Goal: Transaction & Acquisition: Purchase product/service

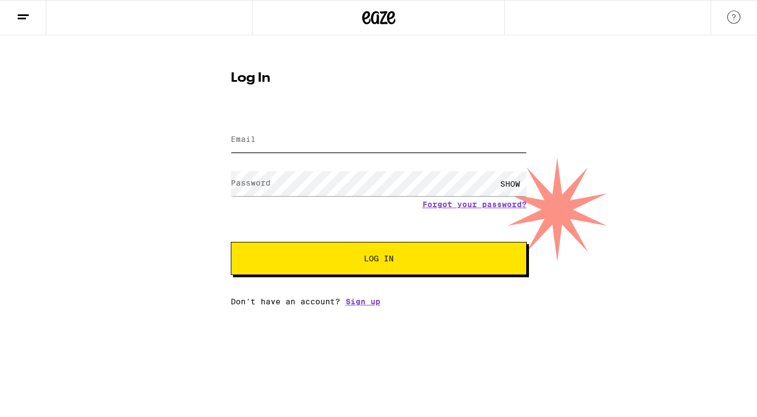
click at [284, 142] on input "Email" at bounding box center [379, 140] width 296 height 25
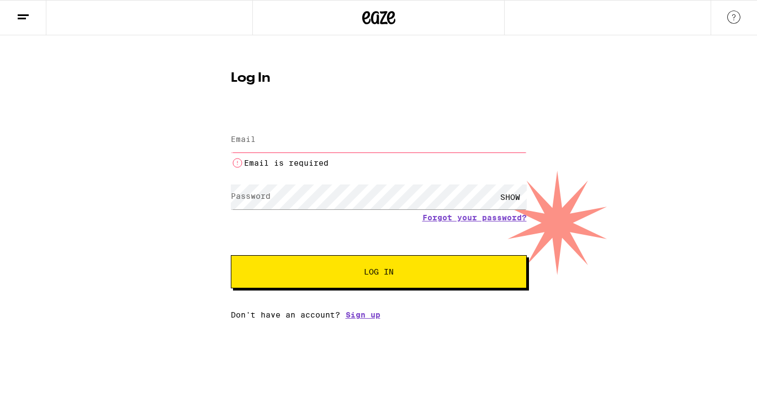
type input "[EMAIL_ADDRESS][DOMAIN_NAME]"
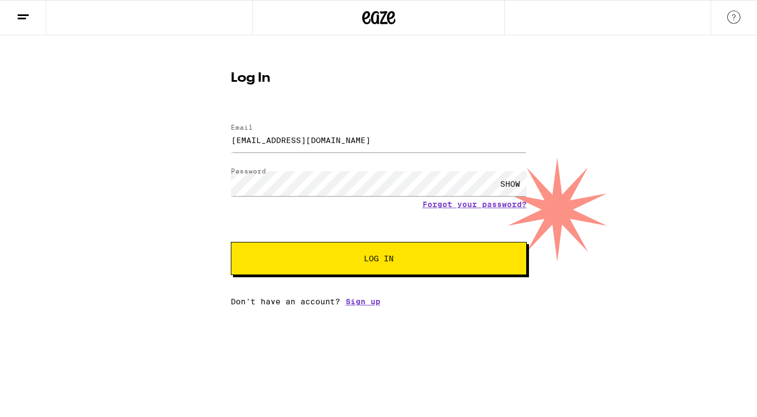
click at [332, 252] on button "Log In" at bounding box center [379, 258] width 296 height 33
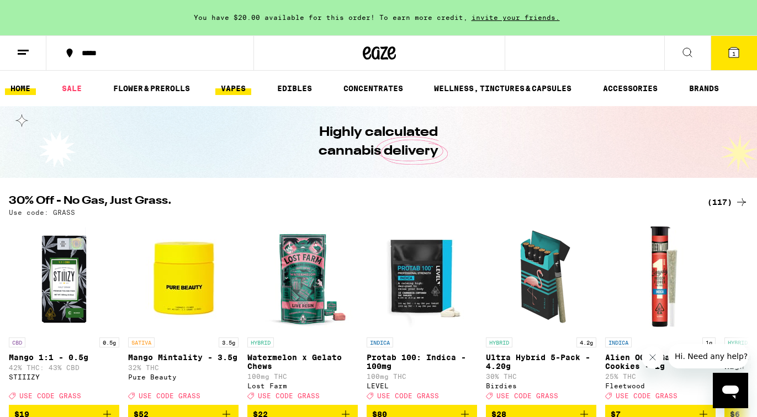
click at [247, 88] on link "VAPES" at bounding box center [233, 88] width 36 height 13
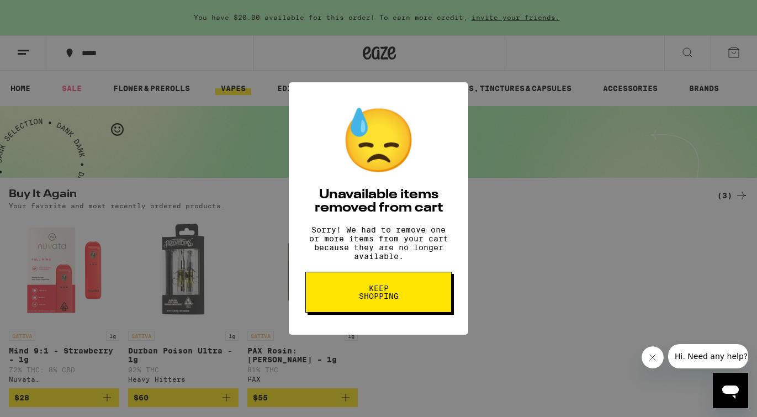
click at [398, 309] on button "Keep Shopping" at bounding box center [378, 292] width 146 height 41
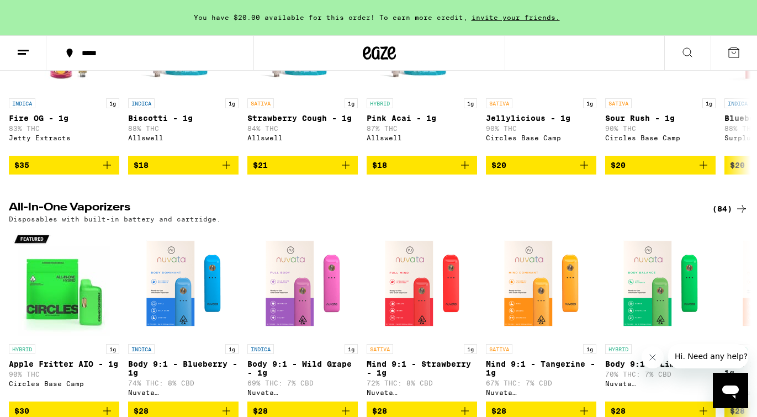
click at [109, 215] on h2 "All-In-One Vaporizers" at bounding box center [351, 208] width 685 height 13
click at [722, 215] on div "(84)" at bounding box center [730, 208] width 36 height 13
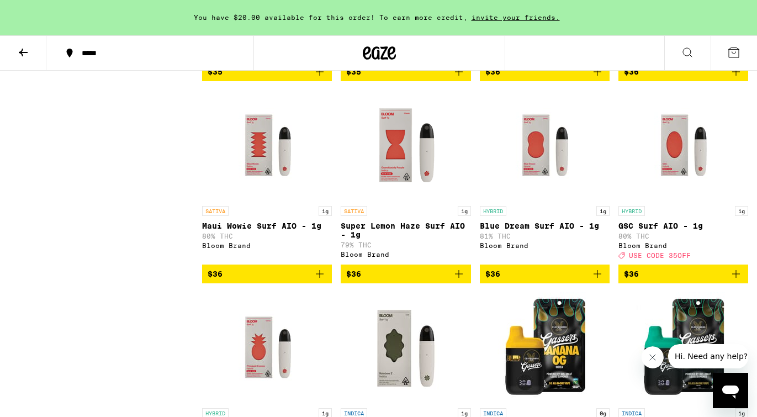
scroll to position [3109, 0]
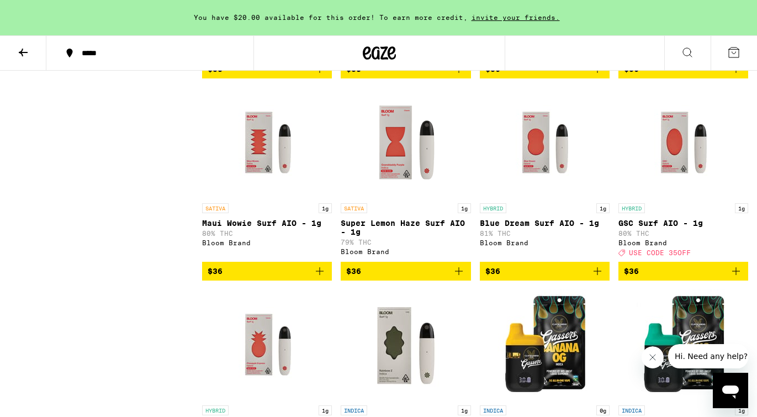
click at [411, 278] on span "$36" at bounding box center [405, 271] width 119 height 13
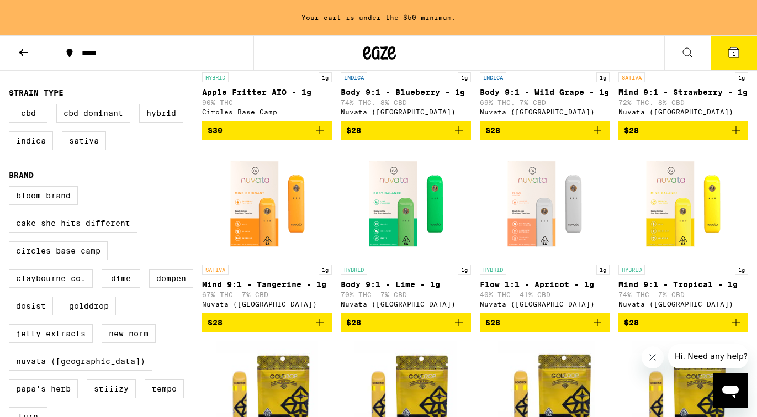
scroll to position [0, 0]
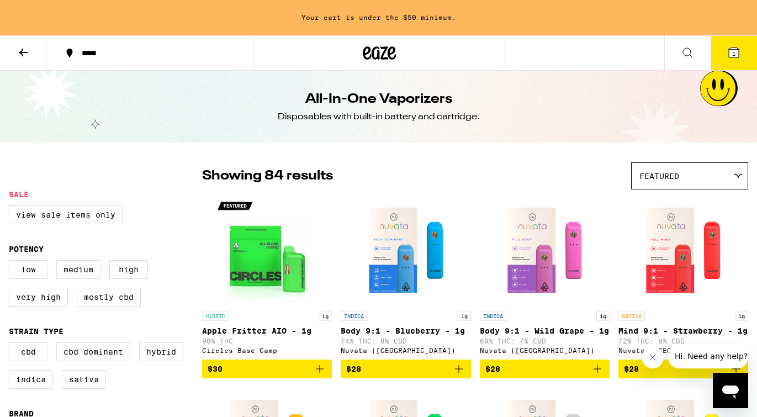
click at [740, 46] on icon at bounding box center [733, 52] width 13 height 13
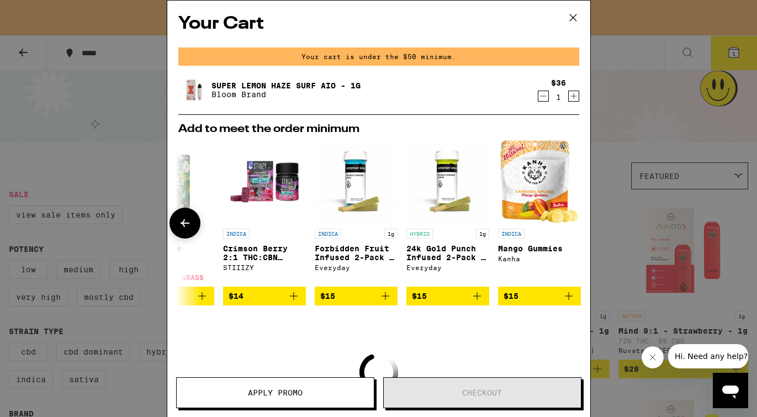
scroll to position [0, 516]
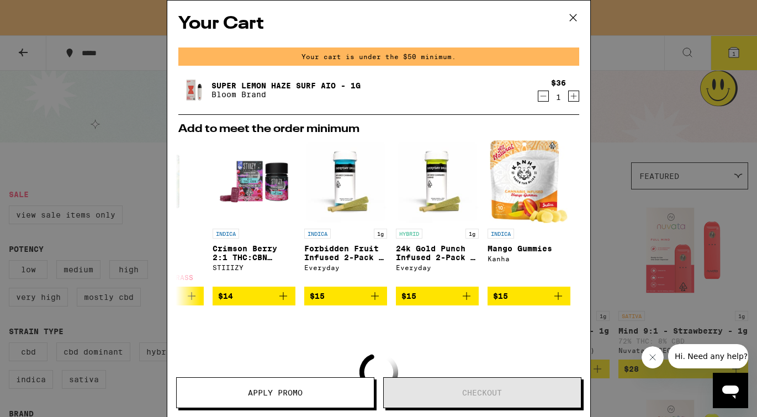
click at [574, 18] on icon at bounding box center [573, 17] width 17 height 17
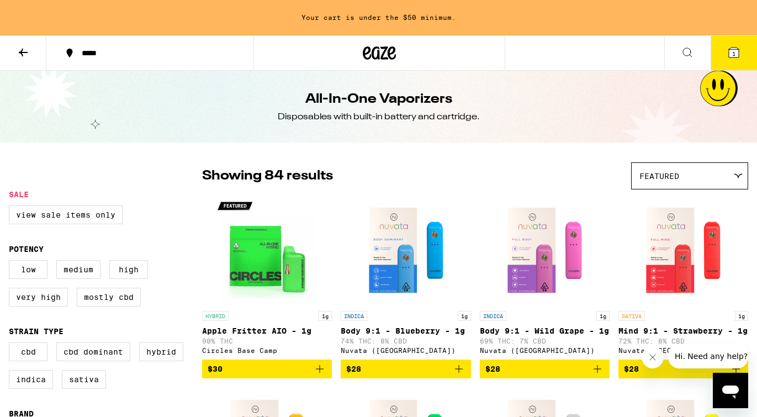
click at [386, 50] on icon at bounding box center [379, 53] width 33 height 20
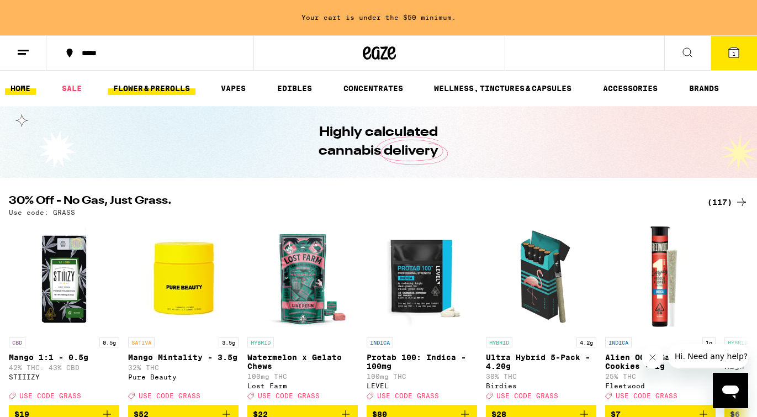
click at [157, 91] on link "FLOWER & PREROLLS" at bounding box center [152, 88] width 88 height 13
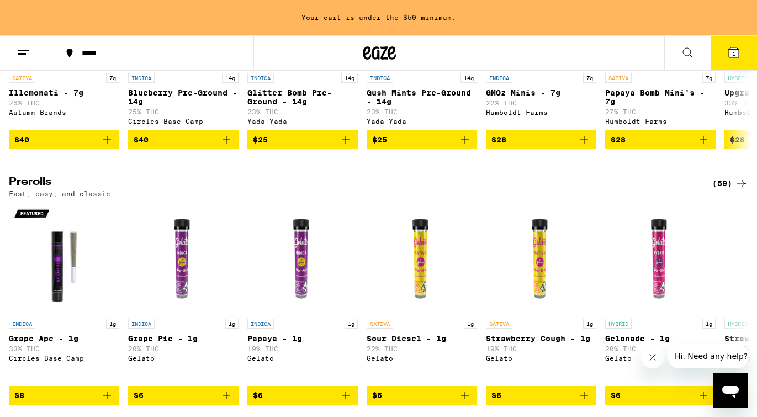
scroll to position [532, 0]
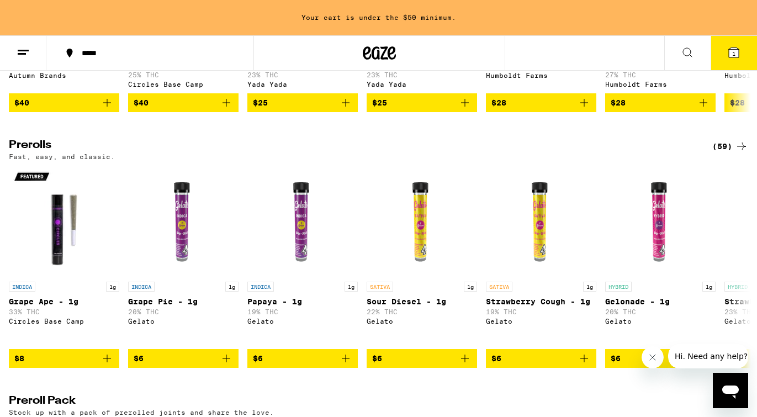
click at [727, 153] on div "(59)" at bounding box center [730, 146] width 36 height 13
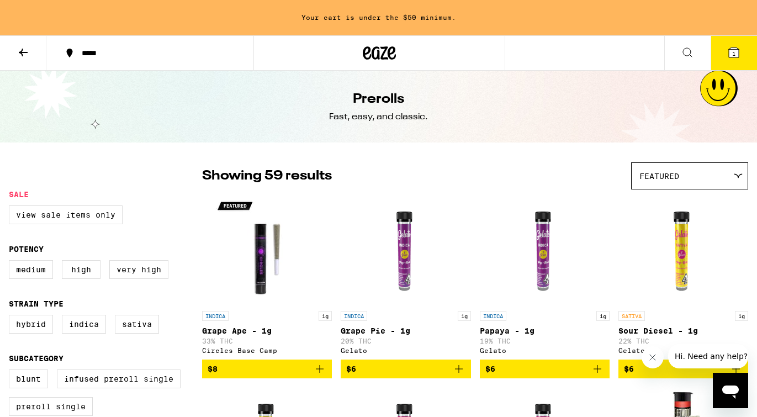
click at [738, 55] on icon at bounding box center [734, 52] width 10 height 10
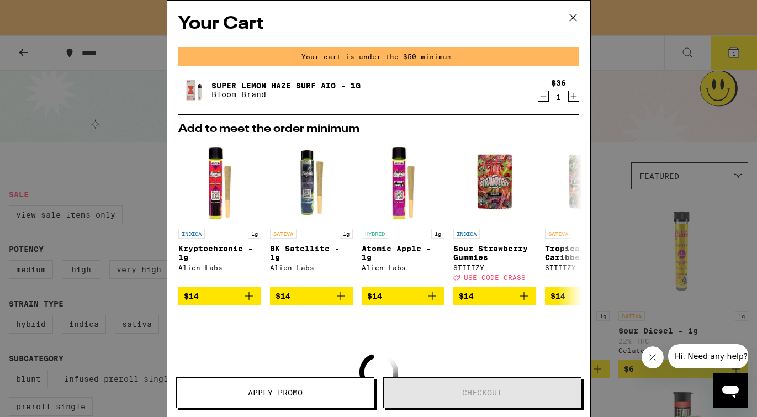
click at [637, 124] on div "Your Cart Your cart is under the $50 minimum. Super Lemon Haze Surf AIO - 1g Bl…" at bounding box center [378, 208] width 757 height 417
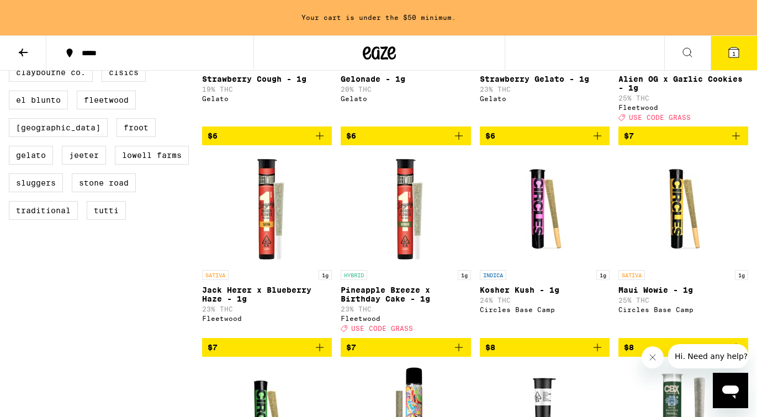
scroll to position [473, 0]
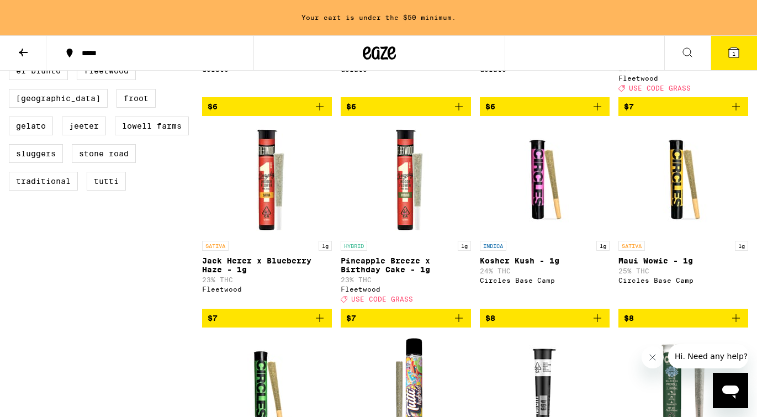
click at [320, 325] on icon "Add to bag" at bounding box center [319, 317] width 13 height 13
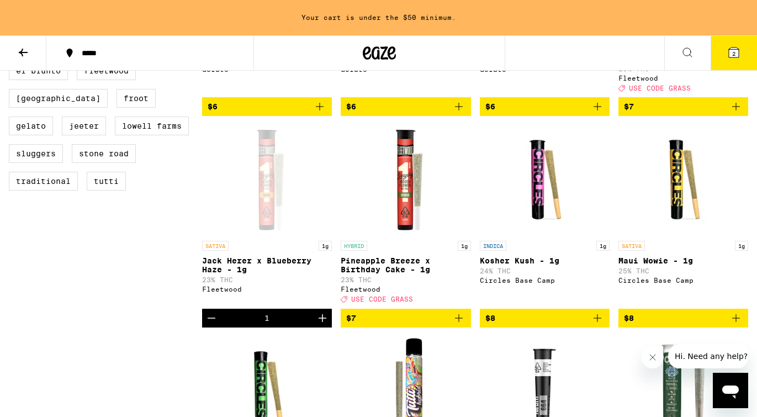
click at [596, 325] on icon "Add to bag" at bounding box center [597, 317] width 13 height 13
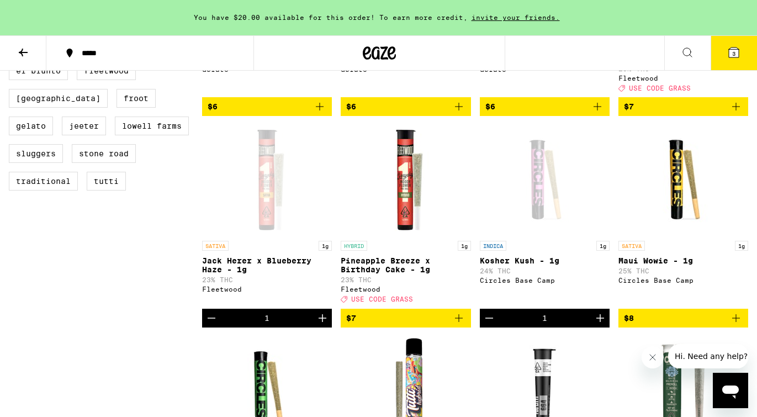
click at [735, 53] on span "3" at bounding box center [733, 53] width 3 height 7
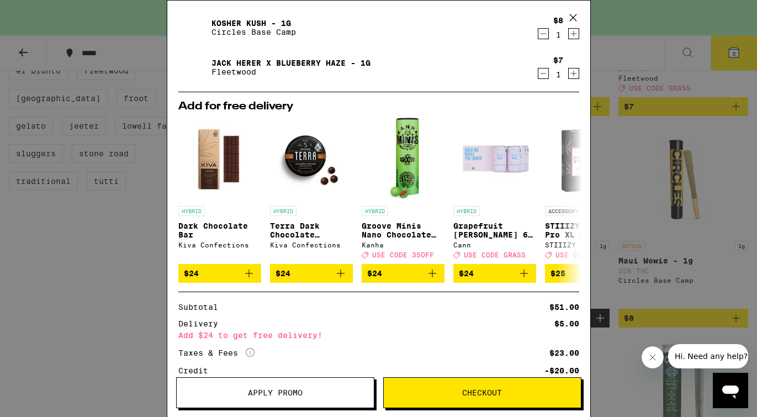
scroll to position [187, 0]
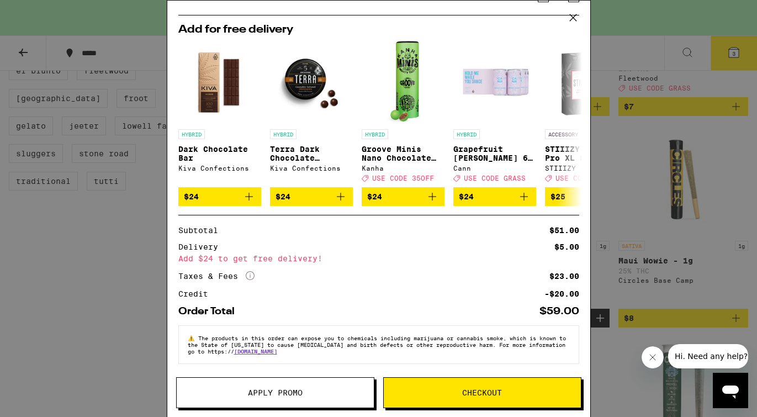
click at [508, 385] on button "Checkout" at bounding box center [482, 392] width 198 height 31
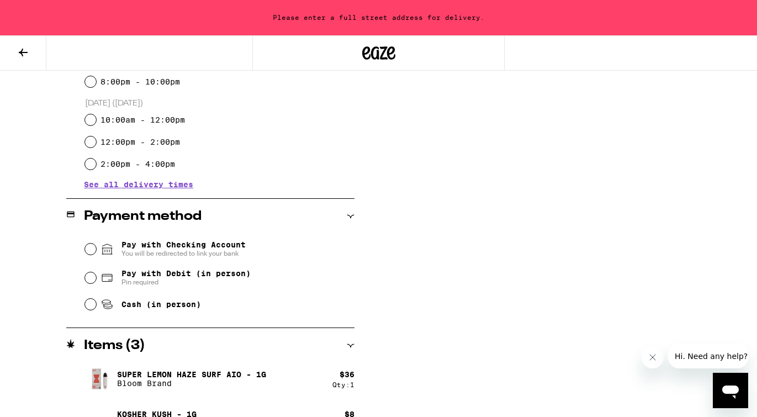
scroll to position [385, 0]
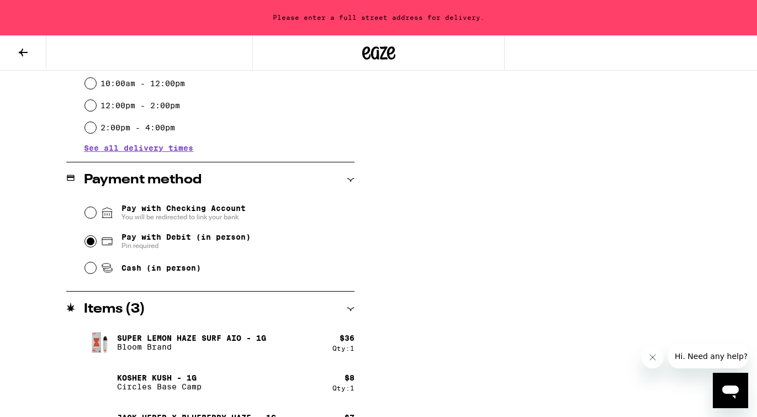
click at [90, 241] on input "Pay with Debit (in person) Pin required" at bounding box center [90, 241] width 11 height 11
radio input "true"
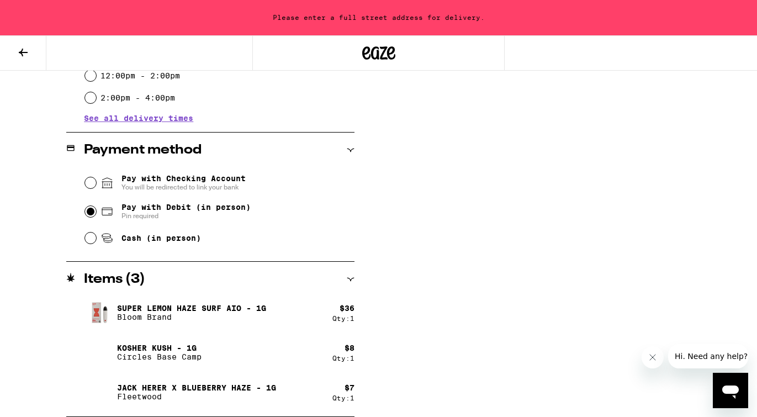
click at [18, 50] on icon at bounding box center [23, 52] width 13 height 13
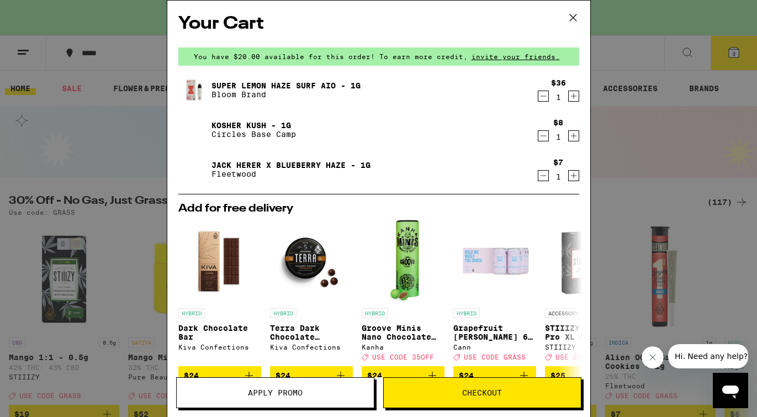
click at [542, 175] on icon "Decrement" at bounding box center [543, 175] width 10 height 13
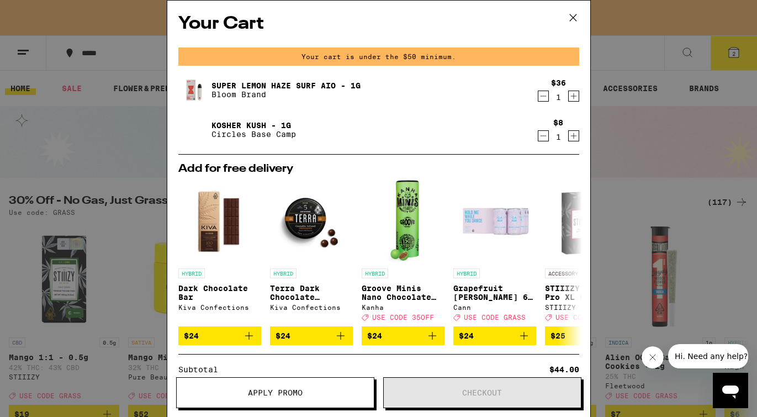
click at [573, 17] on icon at bounding box center [573, 17] width 17 height 17
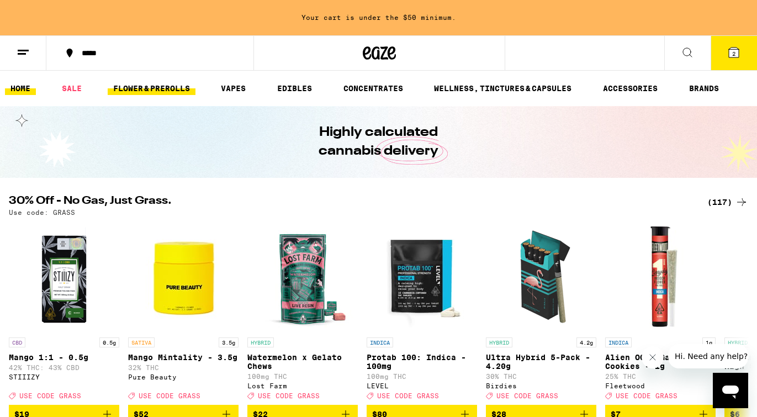
click at [160, 90] on link "FLOWER & PREROLLS" at bounding box center [152, 88] width 88 height 13
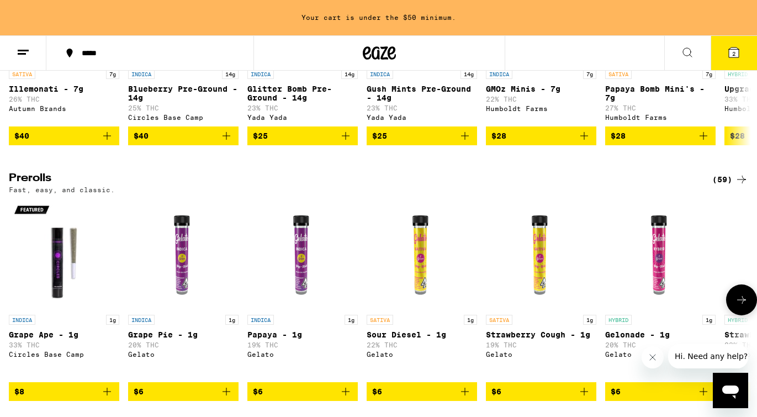
scroll to position [569, 0]
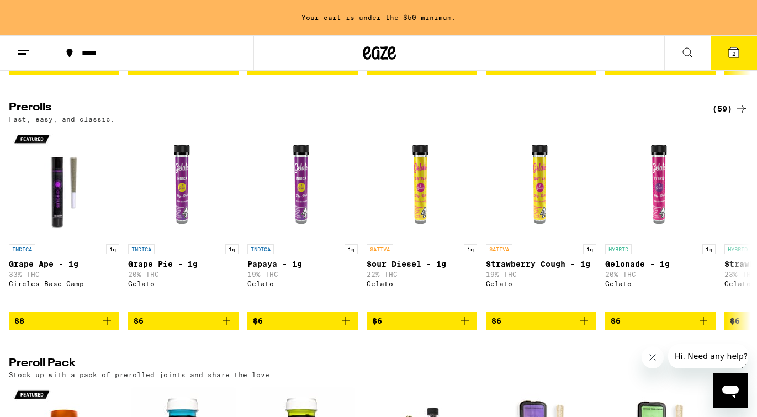
click at [34, 115] on h2 "Prerolls" at bounding box center [351, 108] width 685 height 13
click at [729, 115] on div "(59)" at bounding box center [730, 108] width 36 height 13
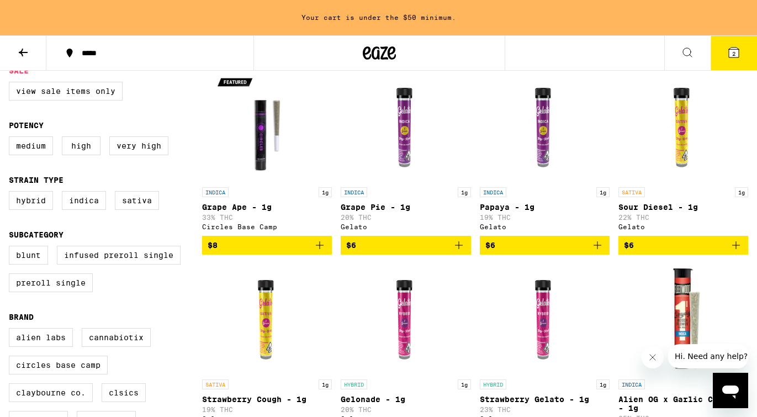
scroll to position [113, 0]
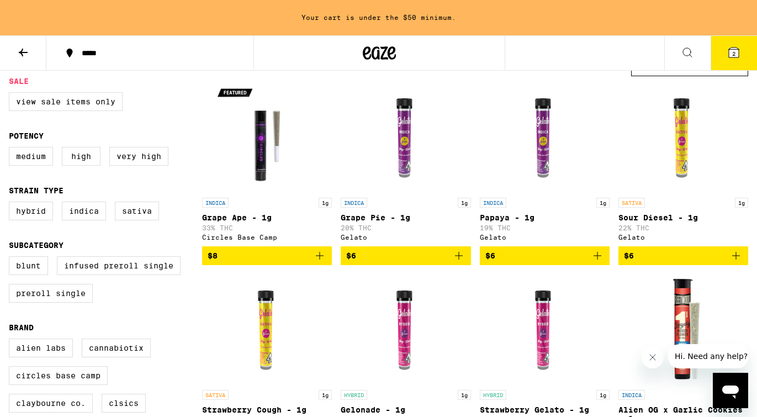
click at [693, 161] on img "Open page for Sour Diesel - 1g from Gelato" at bounding box center [683, 137] width 110 height 110
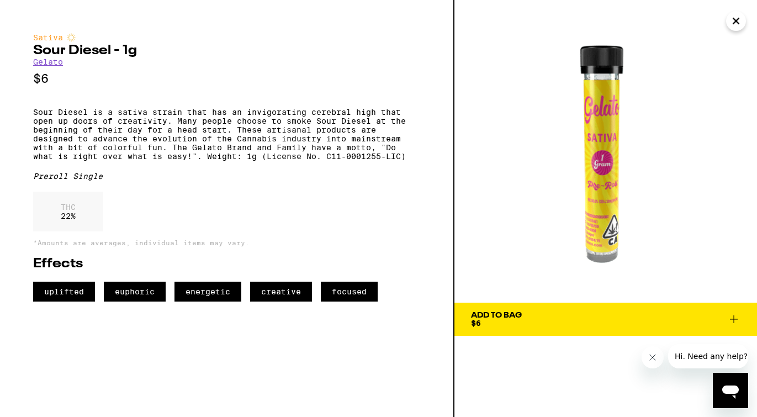
click at [583, 318] on span "Add To Bag $6" at bounding box center [606, 318] width 270 height 15
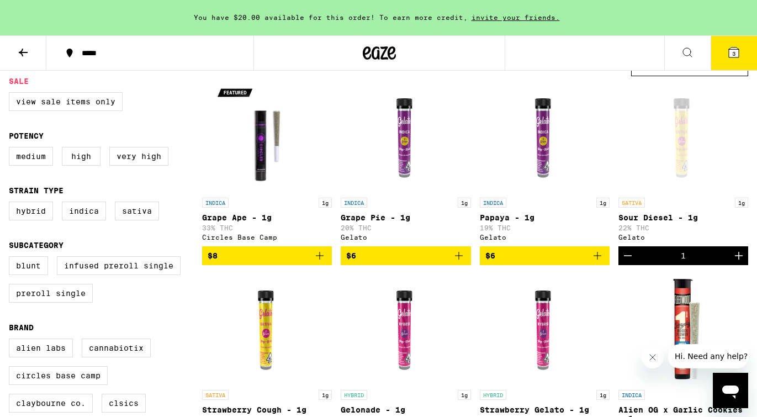
click at [736, 59] on button "3" at bounding box center [734, 53] width 46 height 34
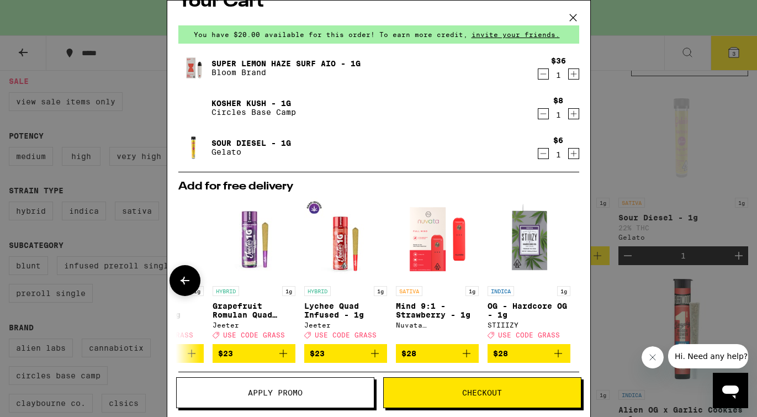
scroll to position [38, 0]
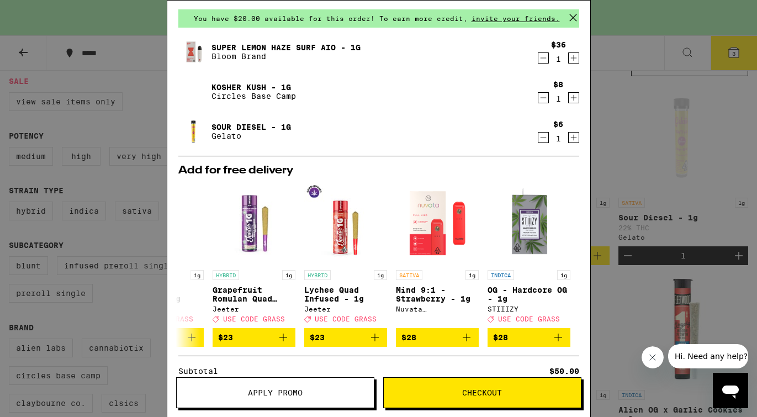
click at [328, 387] on button "Apply Promo" at bounding box center [275, 392] width 198 height 31
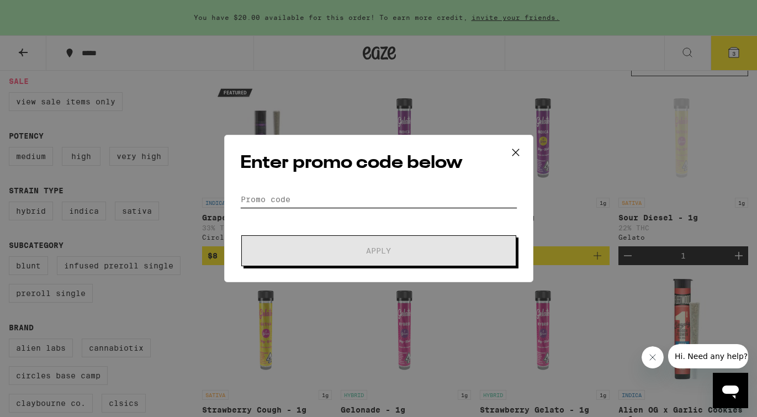
click at [277, 205] on input "Promo Code" at bounding box center [378, 199] width 277 height 17
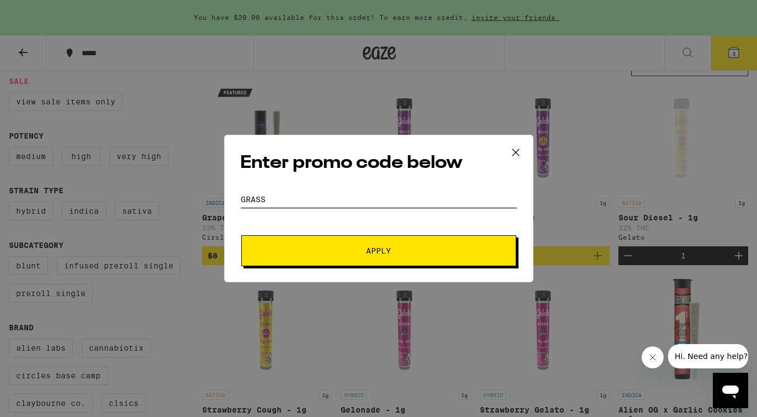
type input "GRASS"
click at [307, 260] on button "Apply" at bounding box center [378, 250] width 275 height 31
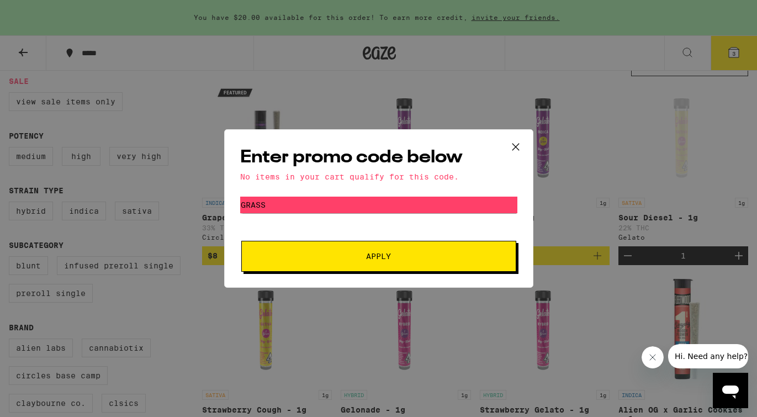
click at [526, 144] on button at bounding box center [516, 147] width 34 height 35
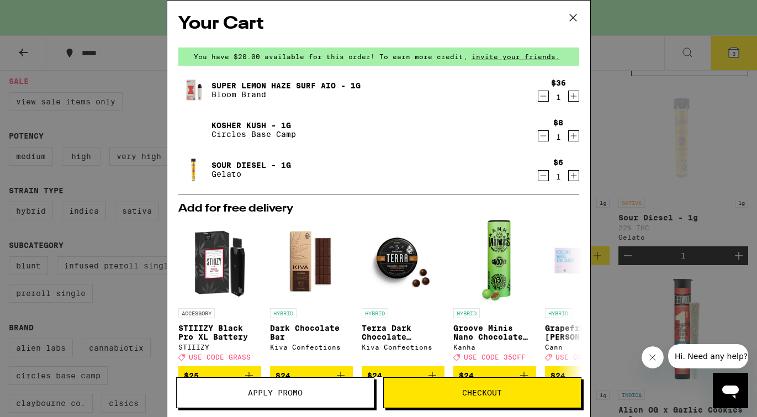
click at [445, 384] on button "Checkout" at bounding box center [482, 392] width 198 height 31
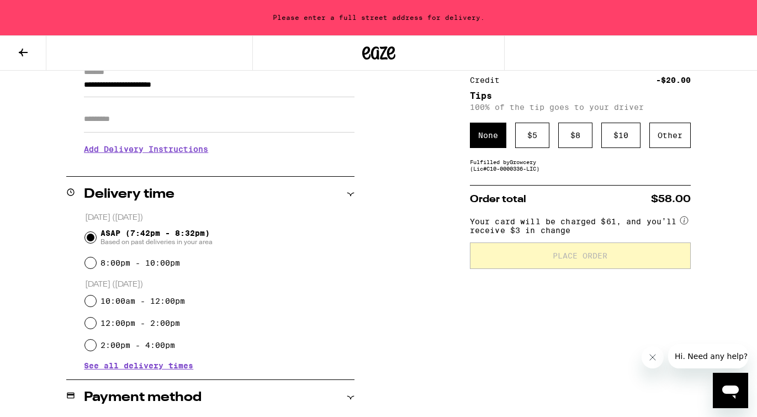
scroll to position [154, 0]
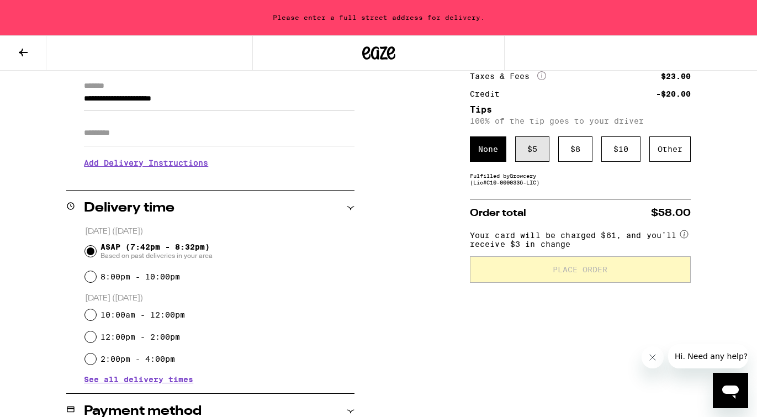
click at [530, 138] on div "$ 5" at bounding box center [532, 148] width 34 height 25
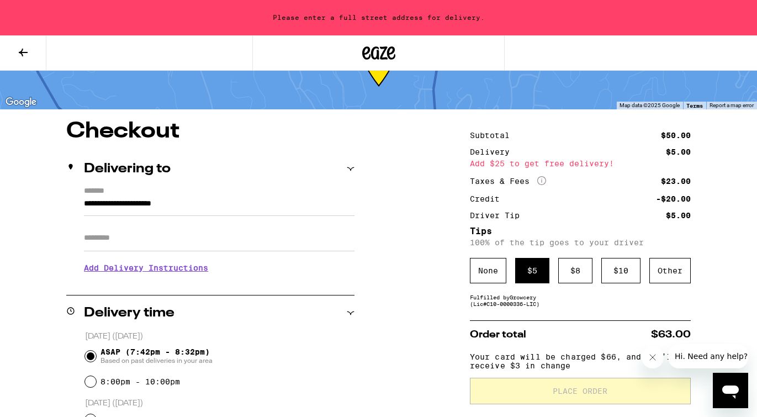
scroll to position [0, 0]
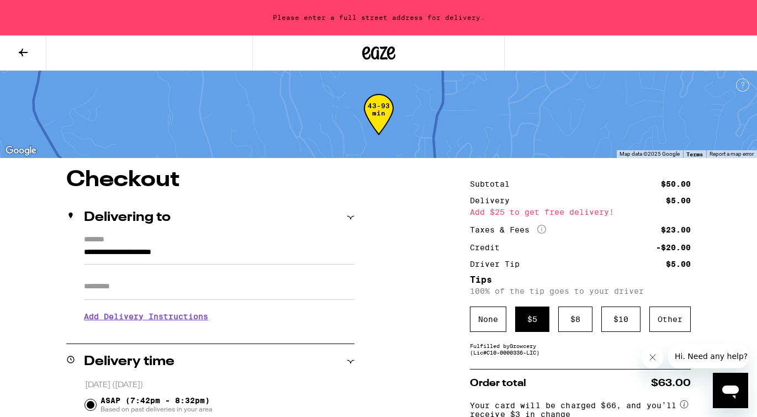
drag, startPoint x: 224, startPoint y: 250, endPoint x: -42, endPoint y: 236, distance: 266.5
click at [0, 236] on html "**********" at bounding box center [378, 416] width 757 height 832
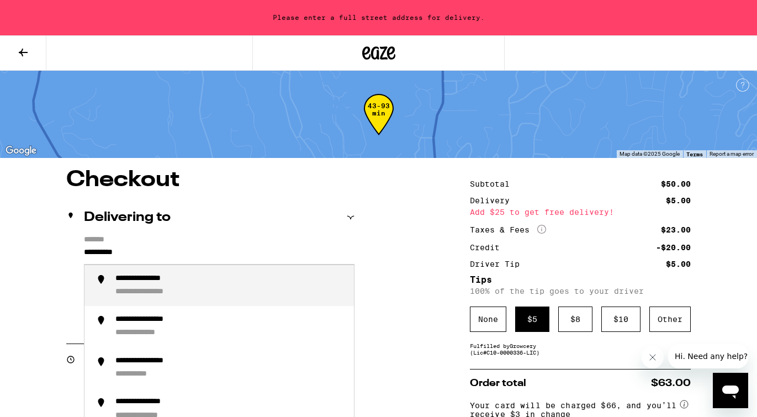
click at [180, 274] on li "**********" at bounding box center [219, 285] width 270 height 41
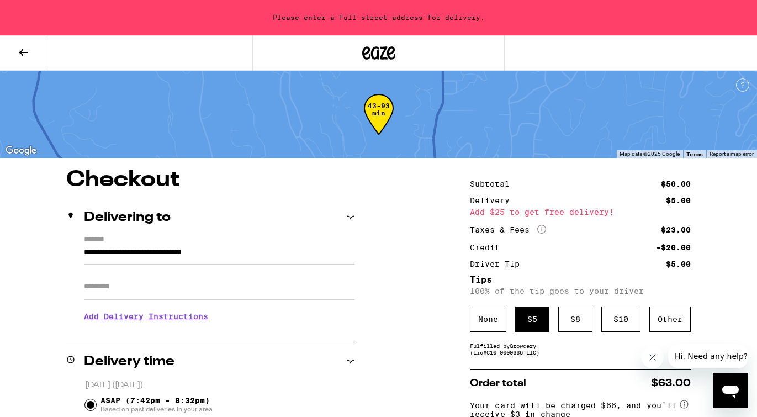
type input "**********"
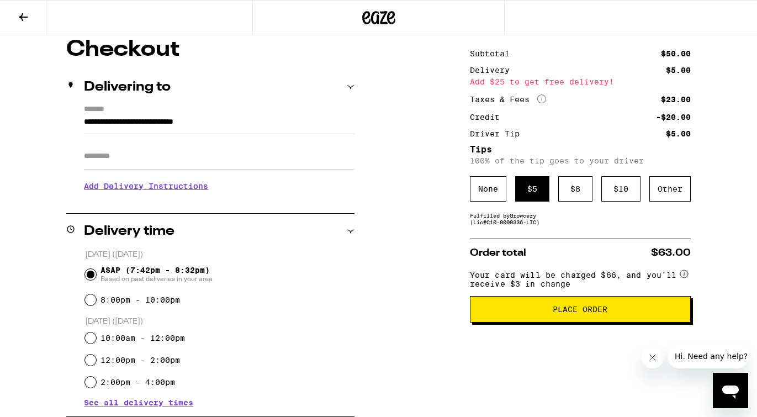
scroll to position [168, 0]
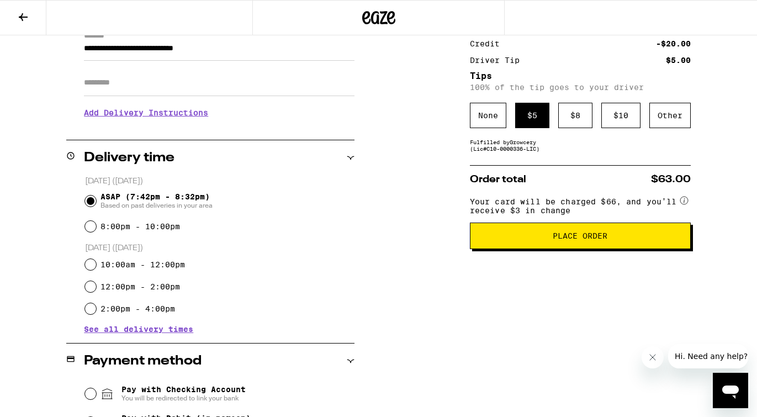
click at [530, 240] on span "Place Order" at bounding box center [580, 236] width 202 height 8
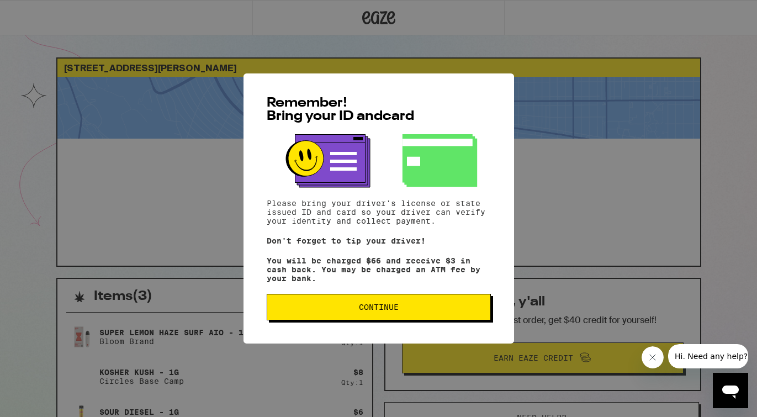
click at [426, 311] on span "Continue" at bounding box center [378, 307] width 205 height 8
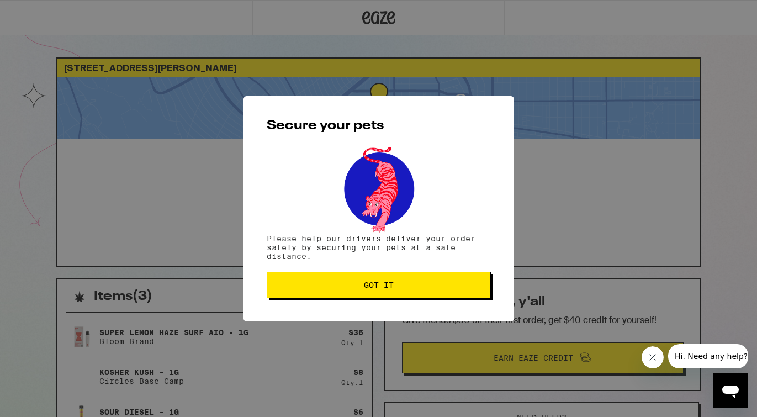
click at [418, 261] on p "Please help our drivers deliver your order safely by securing your pets at a sa…" at bounding box center [379, 247] width 224 height 27
click at [418, 271] on div "Secure your pets Please help our drivers deliver your order safely by securing …" at bounding box center [379, 208] width 271 height 225
click at [418, 281] on button "Got it" at bounding box center [379, 285] width 224 height 27
